Goal: Information Seeking & Learning: Learn about a topic

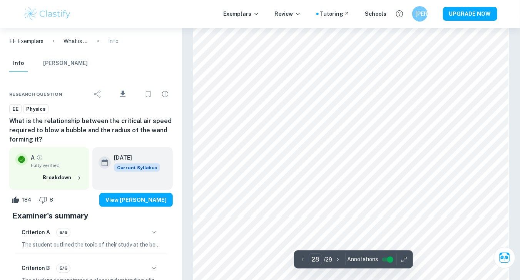
scroll to position [12574, 0]
type input "27"
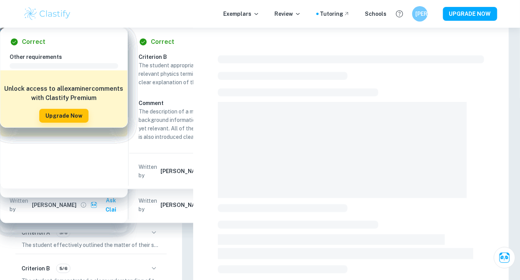
scroll to position [110, 0]
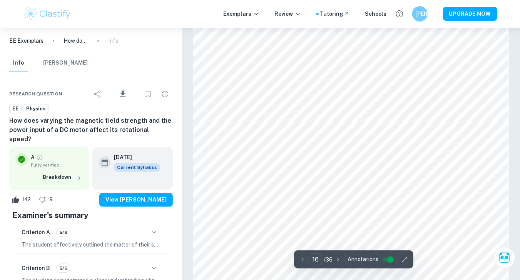
type input "17"
type input "23"
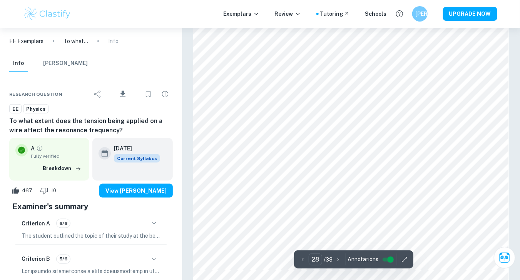
scroll to position [11469, 0]
type input "27"
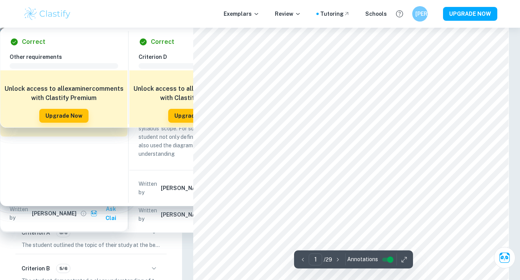
scroll to position [28, 0]
